Goal: Task Accomplishment & Management: Manage account settings

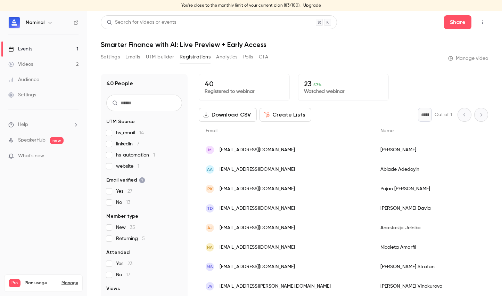
click at [33, 50] on link "Events 1" at bounding box center [43, 48] width 87 height 15
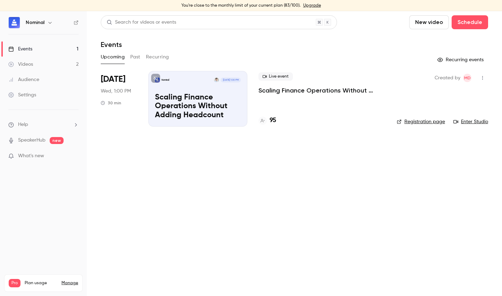
click at [294, 90] on p "Scaling Finance Operations Without Adding Headcount" at bounding box center [321, 90] width 127 height 8
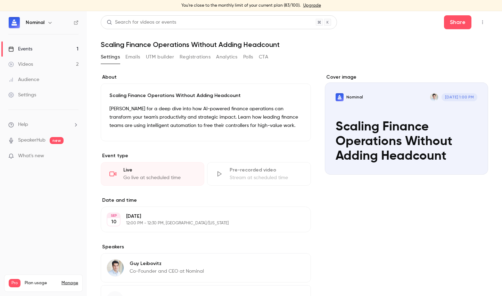
click at [186, 58] on button "Registrations" at bounding box center [195, 56] width 31 height 11
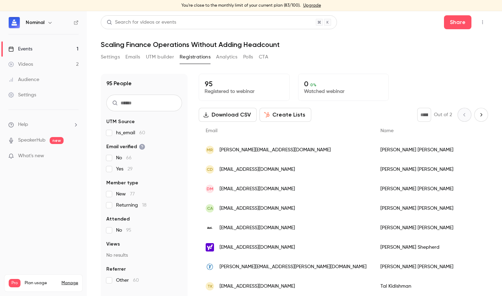
click at [154, 103] on input "text" at bounding box center [144, 102] width 76 height 17
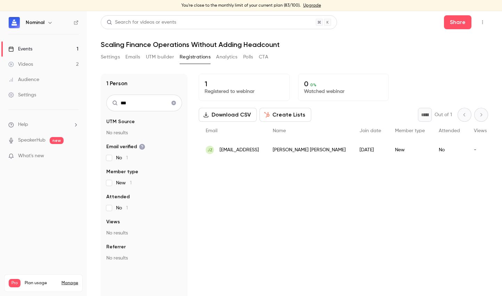
type input "***"
click at [175, 102] on icon "Clear search" at bounding box center [174, 103] width 5 height 5
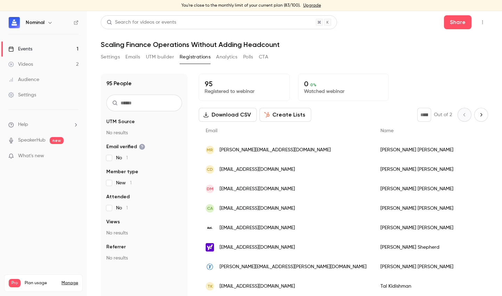
click at [155, 103] on input "text" at bounding box center [144, 102] width 76 height 17
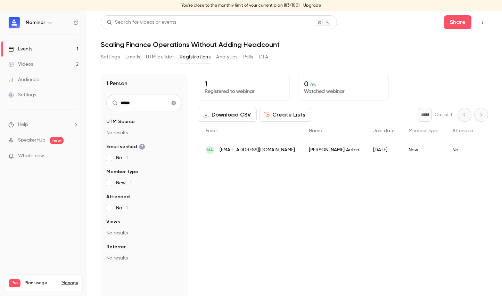
type input "*****"
click at [173, 102] on icon "Clear search" at bounding box center [174, 102] width 6 height 5
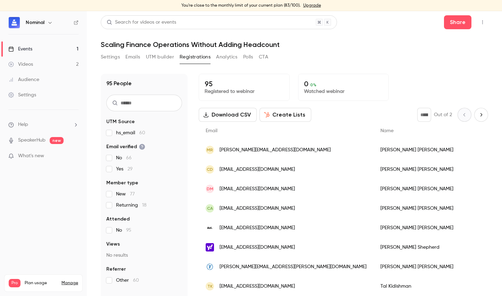
click at [155, 99] on input "text" at bounding box center [144, 102] width 76 height 17
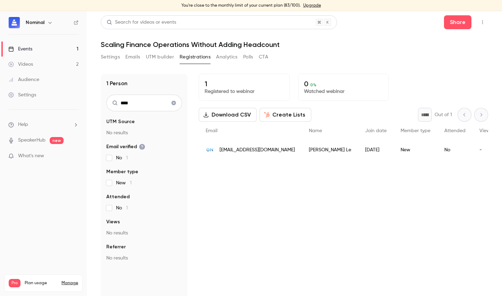
type input "****"
click at [56, 51] on link "Events 1" at bounding box center [43, 48] width 87 height 15
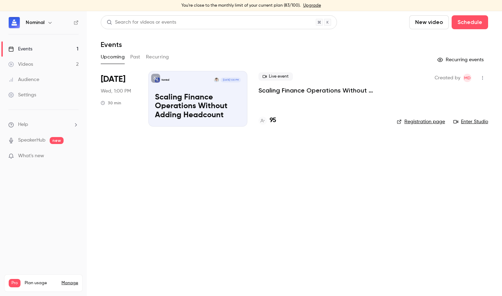
click at [287, 91] on p "Scaling Finance Operations Without Adding Headcount" at bounding box center [321, 90] width 127 height 8
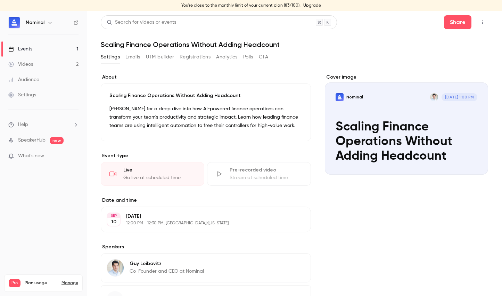
click at [186, 56] on button "Registrations" at bounding box center [195, 56] width 31 height 11
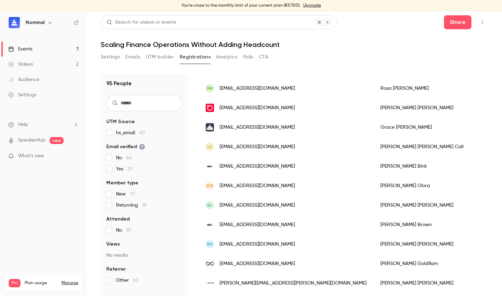
scroll to position [818, 0]
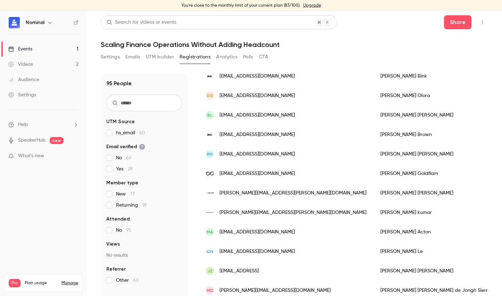
click at [272, 286] on div "Md valentina@nominal.so" at bounding box center [286, 289] width 175 height 19
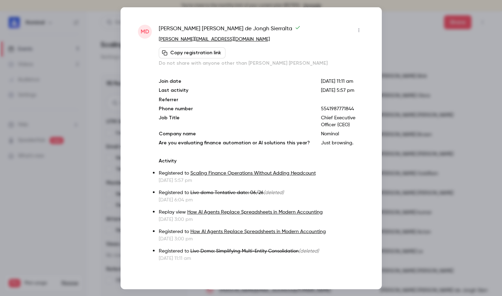
scroll to position [8, 0]
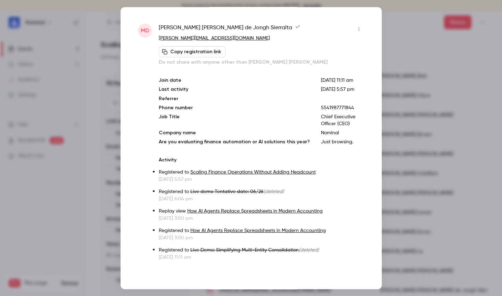
click at [391, 14] on div at bounding box center [251, 148] width 502 height 296
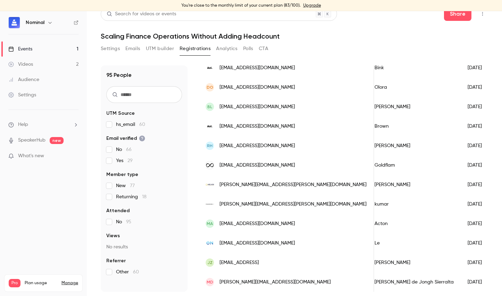
scroll to position [0, 0]
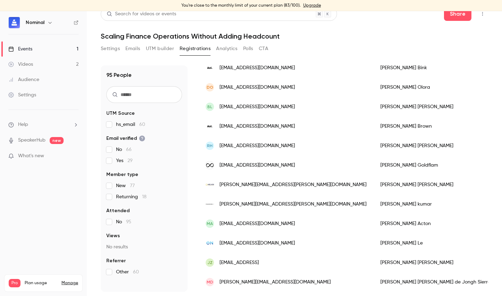
click at [225, 278] on span "valentina@nominal.so" at bounding box center [274, 281] width 111 height 7
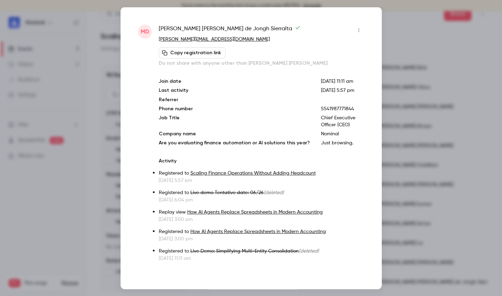
click at [356, 31] on icon "button" at bounding box center [359, 29] width 6 height 5
click at [333, 64] on div "Remove registration" at bounding box center [326, 65] width 53 height 7
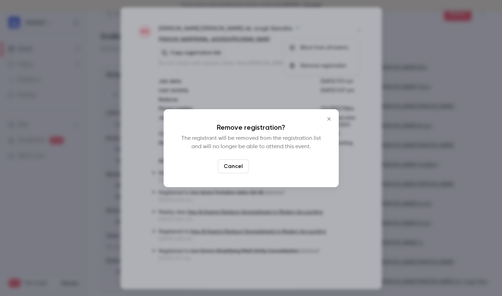
click at [273, 171] on button "Confirm" at bounding box center [267, 166] width 33 height 14
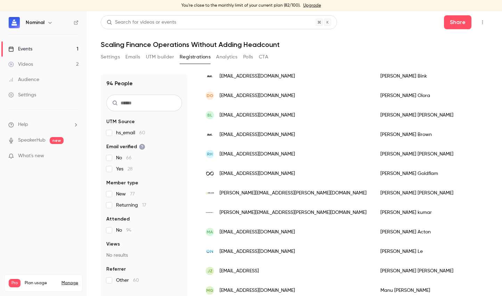
scroll to position [818, 0]
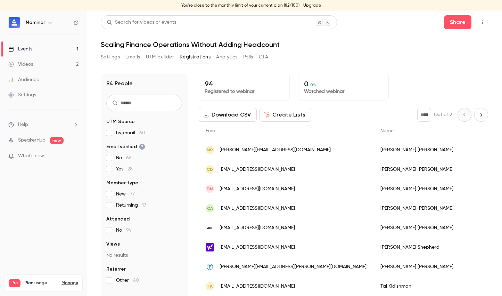
click at [45, 50] on link "Events 1" at bounding box center [43, 48] width 87 height 15
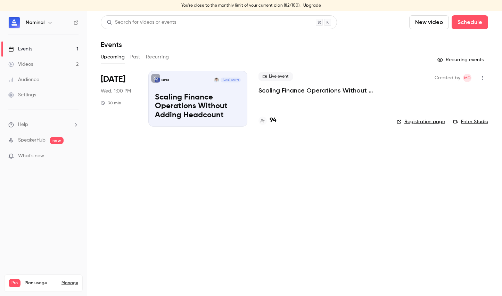
click at [282, 88] on p "Scaling Finance Operations Without Adding Headcount" at bounding box center [321, 90] width 127 height 8
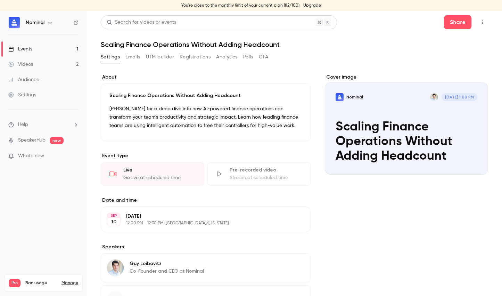
click at [200, 58] on button "Registrations" at bounding box center [195, 56] width 31 height 11
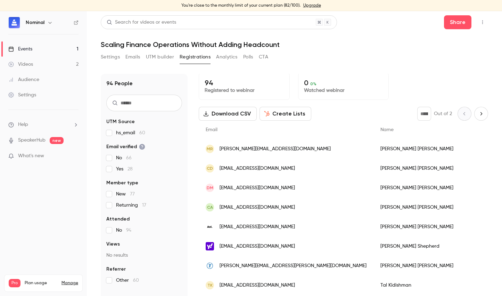
scroll to position [1, 0]
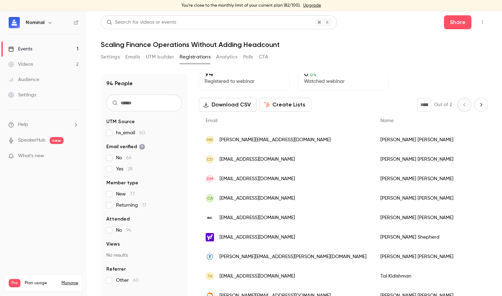
scroll to position [12, 0]
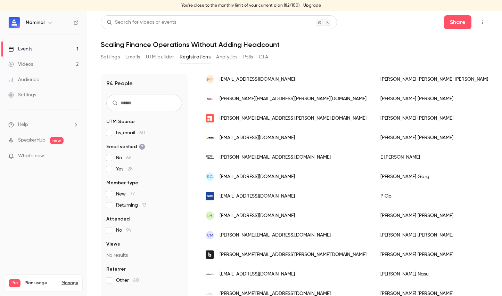
scroll to position [0, 0]
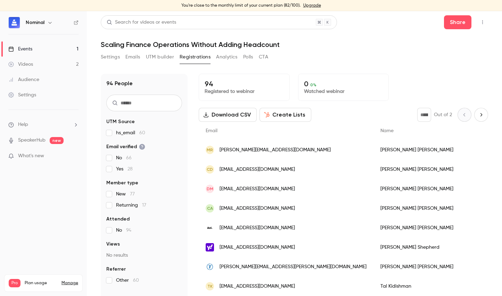
click at [305, 7] on link "Upgrade" at bounding box center [312, 6] width 18 height 6
click at [147, 103] on input "text" at bounding box center [144, 102] width 76 height 17
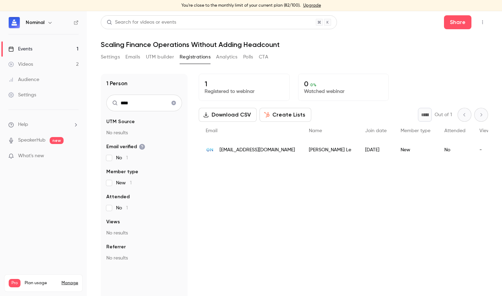
type input "****"
click at [173, 100] on icon "Clear search" at bounding box center [174, 102] width 6 height 5
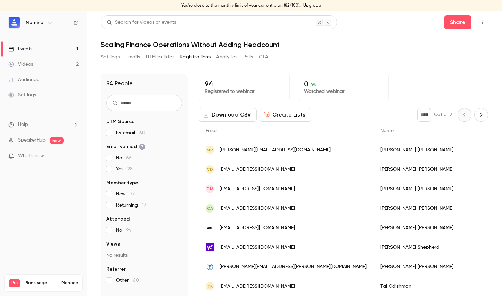
click at [172, 100] on input "text" at bounding box center [144, 102] width 76 height 17
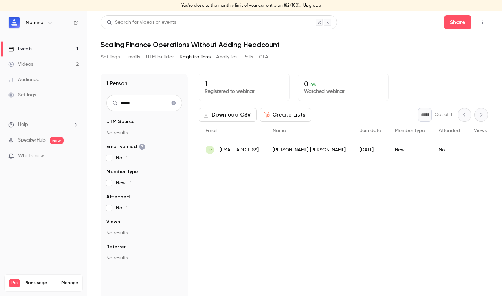
type input "*****"
click at [171, 103] on icon "Clear search" at bounding box center [174, 102] width 6 height 5
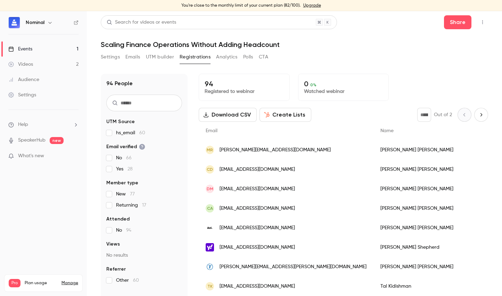
click at [170, 105] on input "text" at bounding box center [144, 102] width 76 height 17
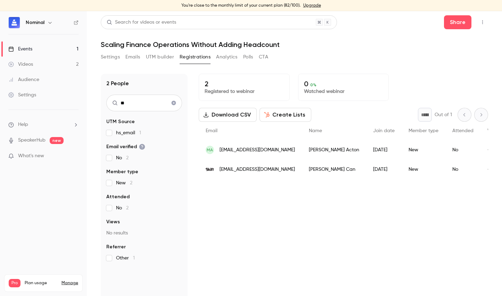
type input "**"
click at [172, 104] on icon "Clear search" at bounding box center [174, 102] width 6 height 5
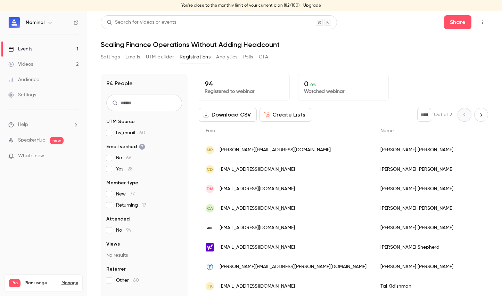
click at [162, 101] on input "text" at bounding box center [144, 102] width 76 height 17
type input "******"
click at [149, 105] on input "text" at bounding box center [144, 102] width 76 height 17
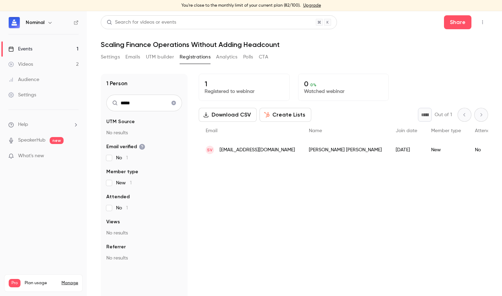
type input "*****"
click at [170, 103] on button "Clear search" at bounding box center [173, 102] width 11 height 11
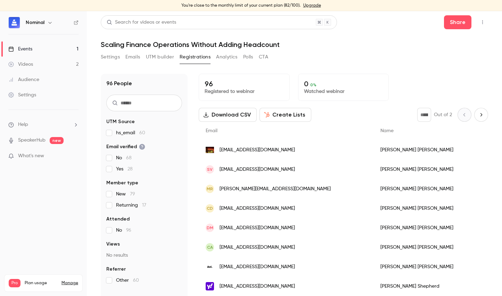
click at [170, 103] on input "text" at bounding box center [144, 102] width 76 height 17
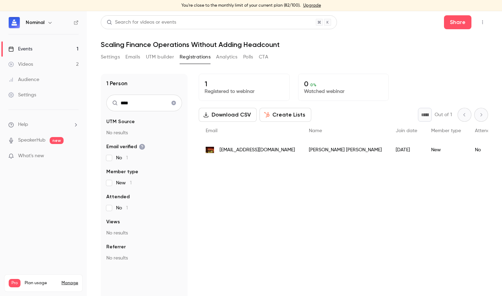
type input "****"
click at [175, 102] on icon "Clear search" at bounding box center [174, 103] width 5 height 5
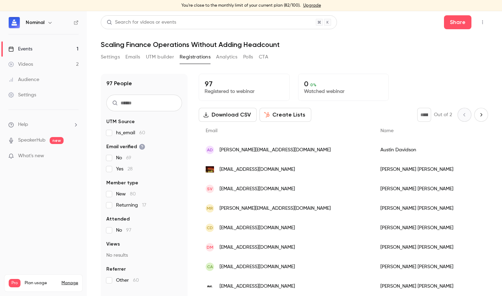
click at [175, 102] on input "text" at bounding box center [144, 102] width 76 height 17
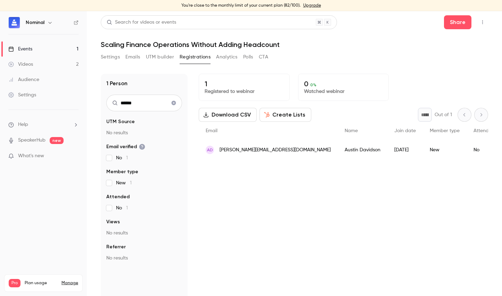
type input "******"
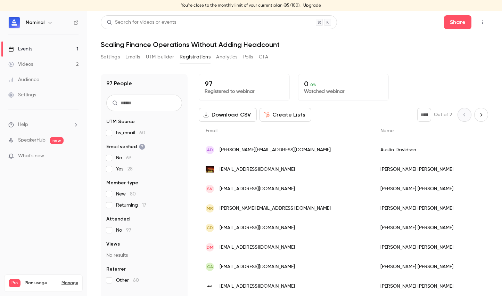
click at [243, 114] on button "Download CSV" at bounding box center [228, 115] width 58 height 14
click at [481, 22] on button "button" at bounding box center [482, 22] width 11 height 11
click at [333, 68] on div at bounding box center [251, 148] width 502 height 296
click at [148, 100] on input "text" at bounding box center [144, 102] width 76 height 17
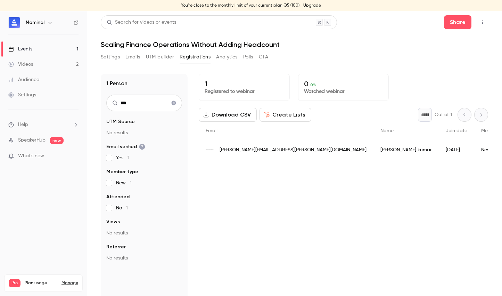
type input "***"
click at [373, 148] on div "ankam kumar" at bounding box center [405, 149] width 65 height 19
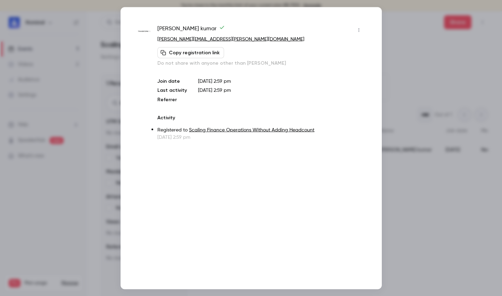
click at [186, 28] on span "ankam kumar" at bounding box center [190, 29] width 67 height 11
click at [351, 28] on div "ankam kumar" at bounding box center [260, 29] width 207 height 11
click at [354, 28] on button "button" at bounding box center [358, 29] width 11 height 11
drag, startPoint x: 215, startPoint y: 28, endPoint x: 189, endPoint y: 30, distance: 26.4
click at [215, 28] on div at bounding box center [251, 148] width 502 height 296
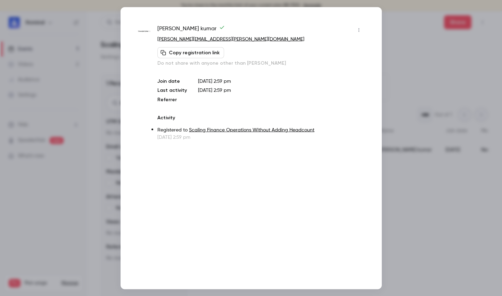
click at [178, 28] on span "ankam kumar" at bounding box center [190, 29] width 67 height 11
click at [175, 29] on span "ankam kumar" at bounding box center [190, 29] width 67 height 11
click at [174, 28] on span "ankam kumar" at bounding box center [190, 29] width 67 height 11
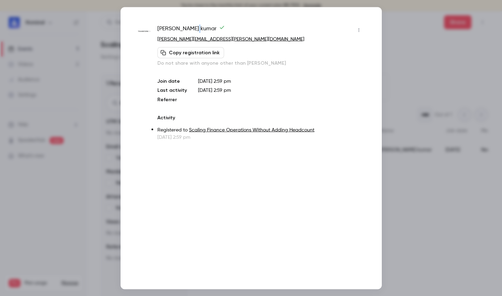
click at [174, 28] on span "ankam kumar" at bounding box center [190, 29] width 67 height 11
click at [411, 211] on div at bounding box center [251, 148] width 502 height 296
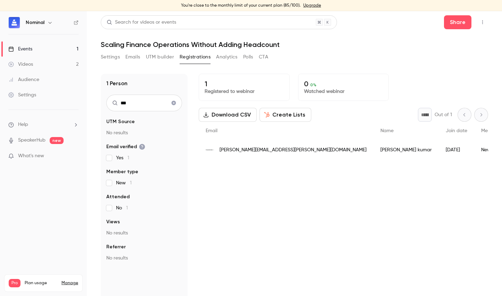
click at [33, 24] on h6 "Nominal" at bounding box center [35, 22] width 19 height 7
click at [480, 20] on icon "button" at bounding box center [483, 22] width 6 height 5
click at [414, 22] on div at bounding box center [251, 148] width 502 height 296
click at [467, 24] on div "Share" at bounding box center [466, 22] width 44 height 14
click at [457, 21] on button "Share" at bounding box center [457, 22] width 27 height 14
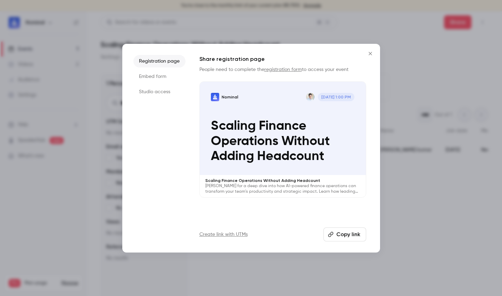
click at [343, 230] on button "Copy link" at bounding box center [344, 234] width 43 height 14
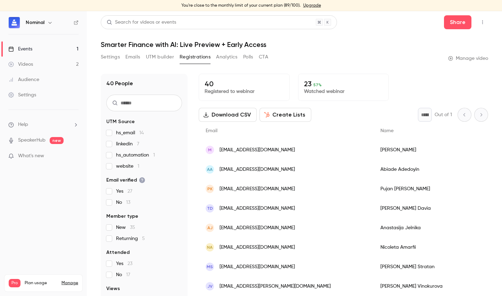
click at [49, 49] on link "Events 1" at bounding box center [43, 48] width 87 height 15
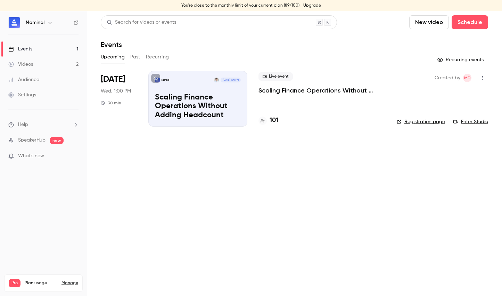
click at [67, 280] on link "Manage" at bounding box center [69, 283] width 17 height 6
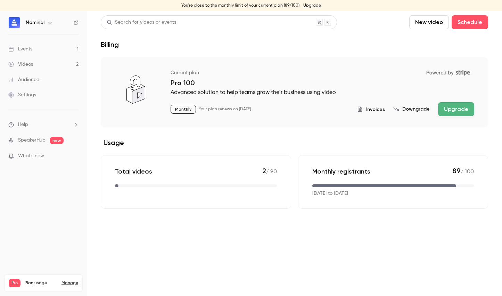
click at [373, 107] on span "Invoices" at bounding box center [375, 109] width 19 height 7
click at [372, 110] on span "Invoices" at bounding box center [375, 109] width 19 height 7
click at [307, 6] on link "Upgrade" at bounding box center [312, 6] width 18 height 6
click at [305, 5] on link "Upgrade" at bounding box center [312, 6] width 18 height 6
click at [445, 108] on button "Upgrade" at bounding box center [456, 109] width 36 height 14
